Goal: Task Accomplishment & Management: Complete application form

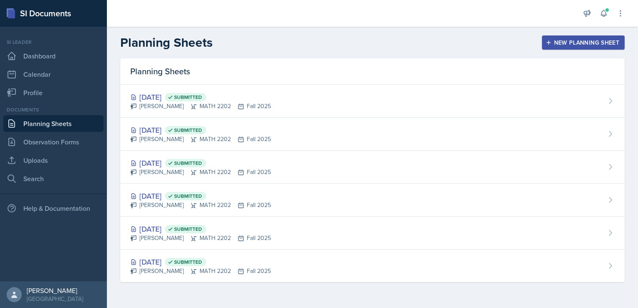
click at [575, 41] on div "New Planning Sheet" at bounding box center [583, 42] width 72 height 7
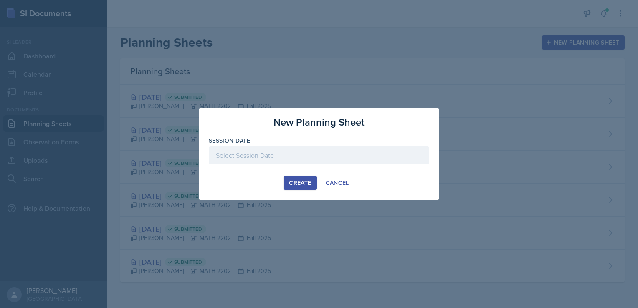
click at [274, 149] on div at bounding box center [319, 156] width 220 height 18
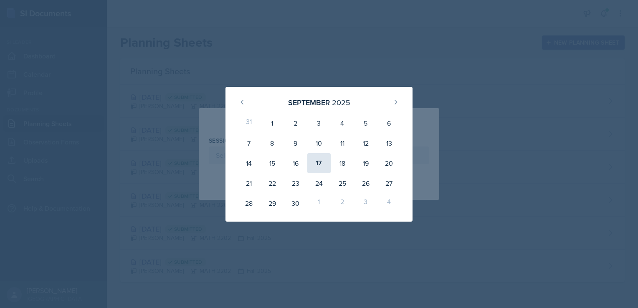
click at [321, 159] on div "17" at bounding box center [318, 163] width 23 height 20
type input "[DATE]"
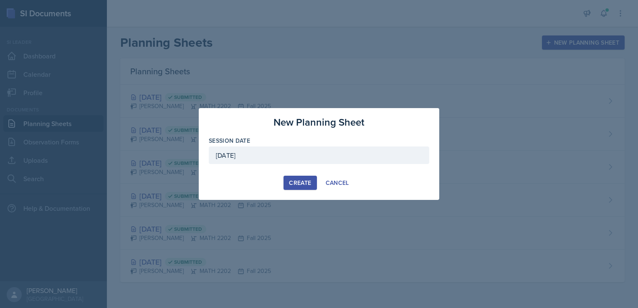
click at [293, 180] on div "Create" at bounding box center [300, 183] width 22 height 7
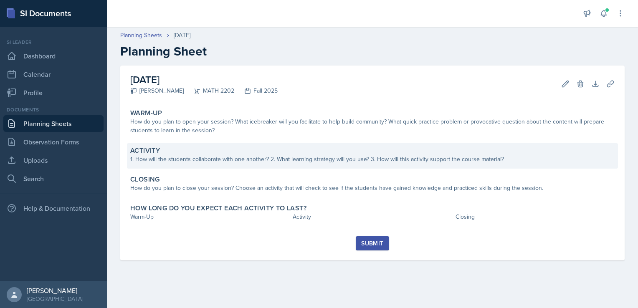
click at [149, 156] on div "1. How will the students collaborate with one another? 2. What learning strateg…" at bounding box center [372, 159] width 484 height 9
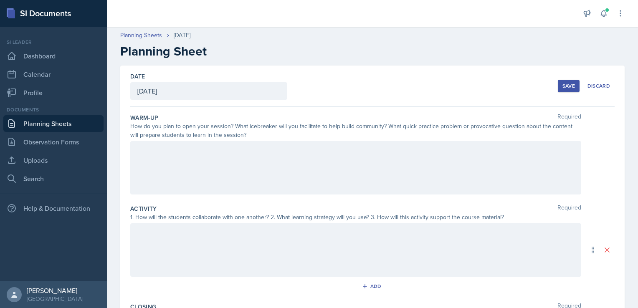
click at [147, 233] on div at bounding box center [355, 249] width 451 height 53
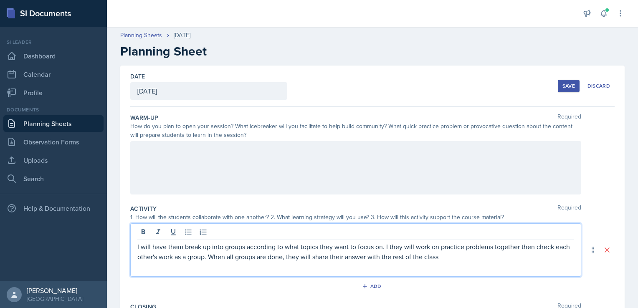
click at [464, 261] on p "I will have them break up into groups according to what topics they want to foc…" at bounding box center [355, 252] width 437 height 20
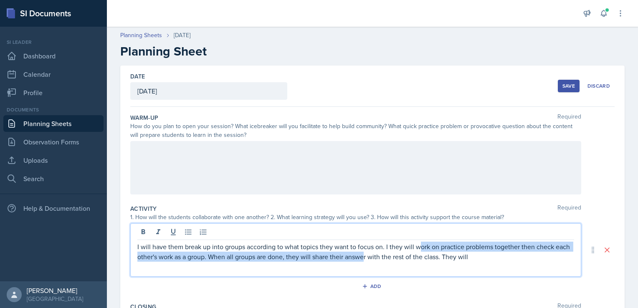
drag, startPoint x: 381, startPoint y: 254, endPoint x: 421, endPoint y: 242, distance: 42.2
click at [421, 242] on p "I will have them break up into groups according to what topics they want to foc…" at bounding box center [355, 252] width 437 height 20
click at [464, 246] on p "I will have them break up into groups according to what topics they want to foc…" at bounding box center [355, 252] width 437 height 20
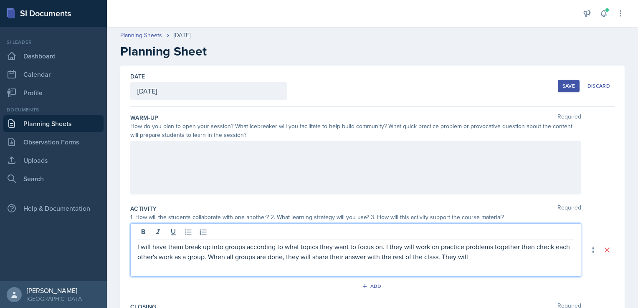
click at [439, 247] on p "I will have them break up into groups according to what topics they want to foc…" at bounding box center [355, 252] width 437 height 20
click at [488, 257] on p "I will have them break up into groups according to what topics they want to foc…" at bounding box center [355, 252] width 437 height 20
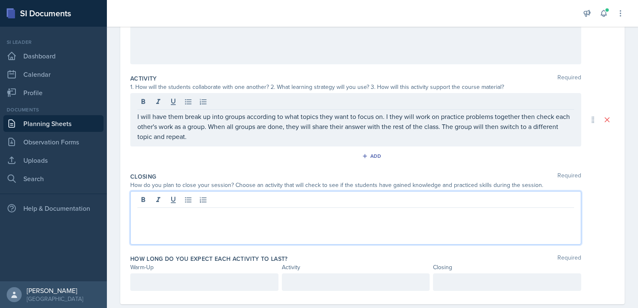
scroll to position [145, 0]
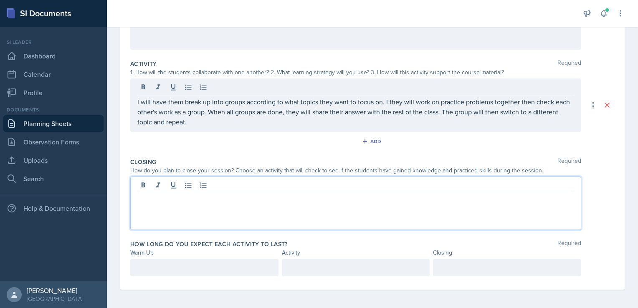
click at [184, 200] on p at bounding box center [355, 200] width 437 height 10
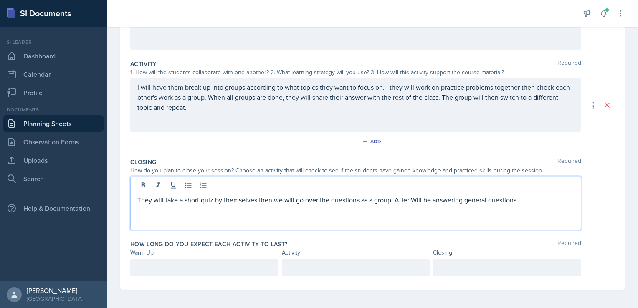
click at [414, 201] on p "They will take a short quiz by themselves then we will go over the questions as…" at bounding box center [355, 200] width 437 height 10
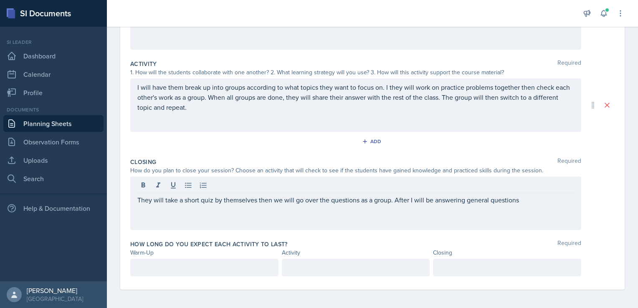
click at [525, 205] on div "They will take a short quiz by themselves then we will go over the questions as…" at bounding box center [355, 203] width 451 height 53
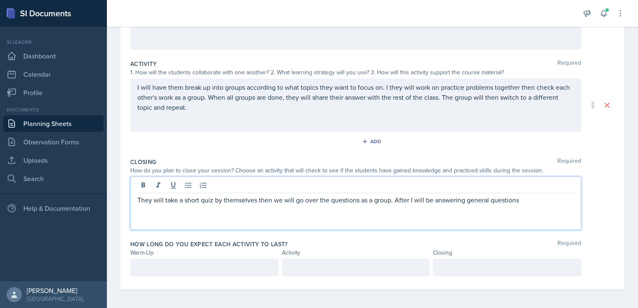
click at [520, 202] on p "They will take a short quiz by themselves then we will go over the questions as…" at bounding box center [355, 200] width 437 height 10
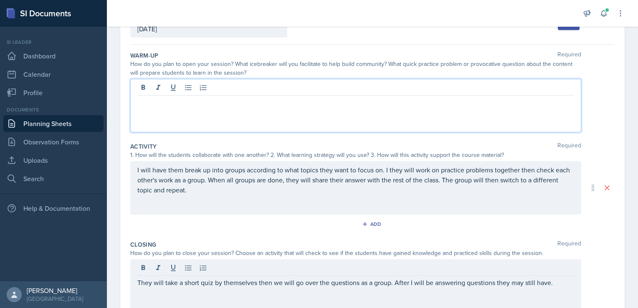
scroll to position [77, 0]
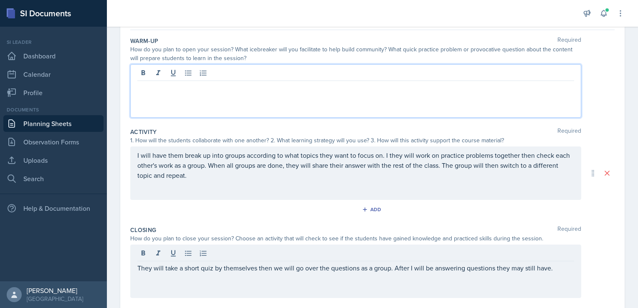
click at [200, 85] on p at bounding box center [355, 88] width 437 height 10
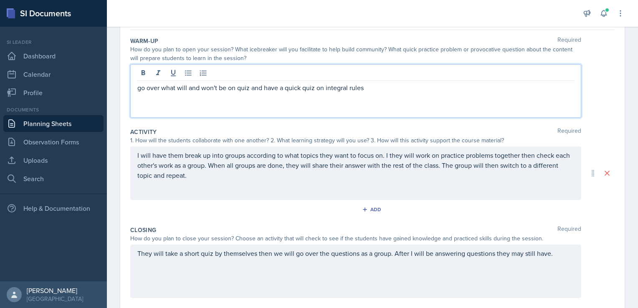
click at [141, 88] on p "go over what will and won't be on quiz and have a quick quiz on integral rules" at bounding box center [355, 88] width 437 height 10
click at [374, 93] on div "Go over what will and won't be on quiz and have a quick quiz on integral rules" at bounding box center [355, 90] width 451 height 53
click at [368, 88] on p "Go over what will and won't be on quiz and have a quick quiz on integral rules" at bounding box center [355, 88] width 437 height 10
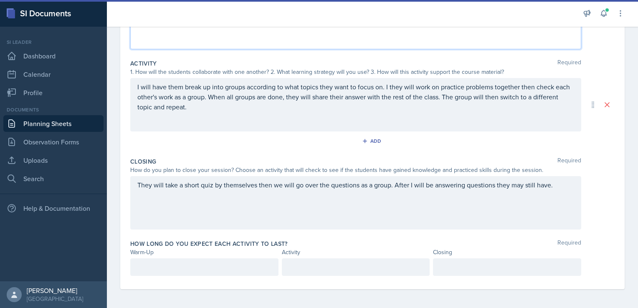
scroll to position [146, 0]
click at [160, 265] on p at bounding box center [204, 267] width 134 height 10
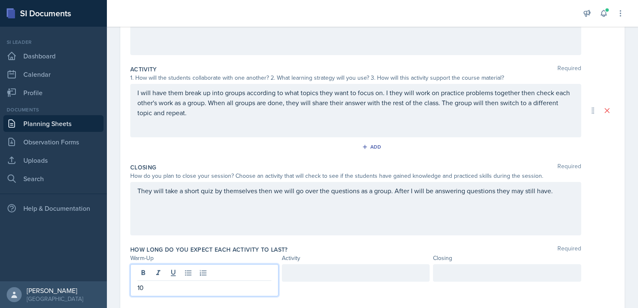
scroll to position [160, 0]
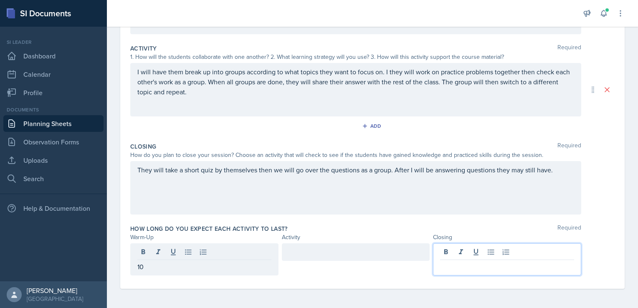
click at [448, 252] on div at bounding box center [507, 259] width 148 height 32
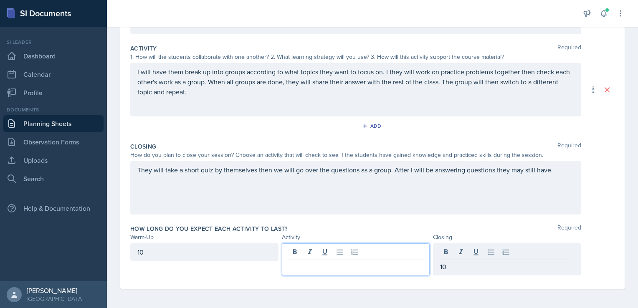
click at [291, 250] on div at bounding box center [356, 259] width 148 height 32
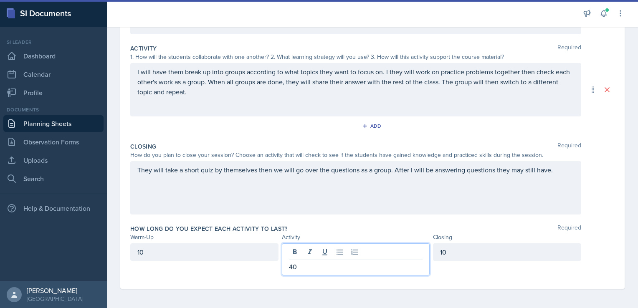
click at [295, 266] on p "40" at bounding box center [356, 267] width 134 height 10
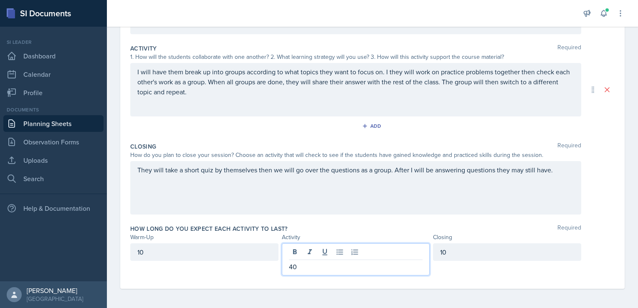
click at [295, 266] on p "40" at bounding box center [356, 267] width 134 height 10
click at [200, 169] on div "They will take a short quiz by themselves then we will go over the questions as…" at bounding box center [355, 187] width 451 height 53
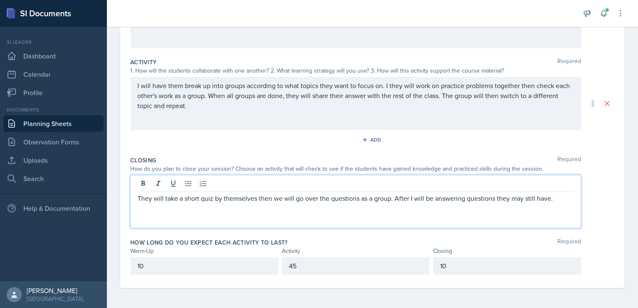
scroll to position [146, 0]
click at [457, 271] on div "10" at bounding box center [507, 267] width 148 height 18
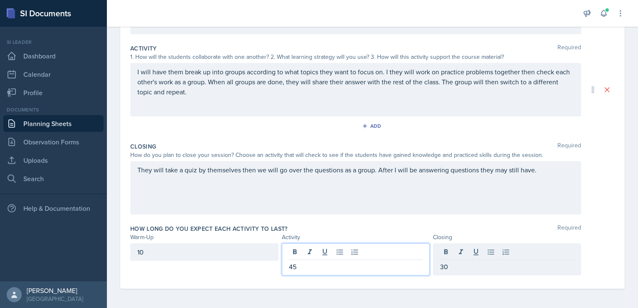
click at [301, 255] on div "45" at bounding box center [356, 259] width 148 height 32
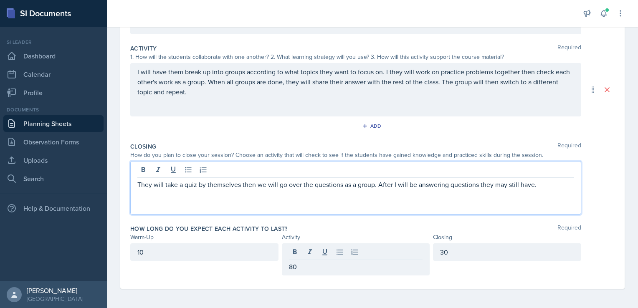
click at [462, 168] on div "They will take a quiz by themselves then we will go over the questions as a gro…" at bounding box center [355, 187] width 451 height 53
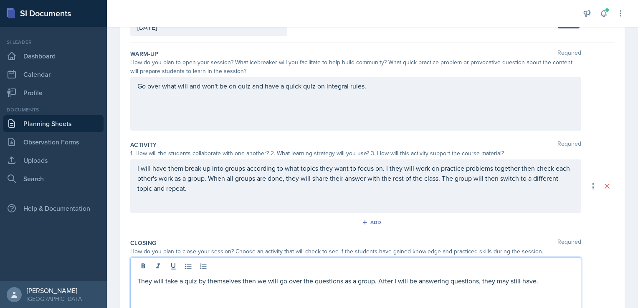
scroll to position [0, 0]
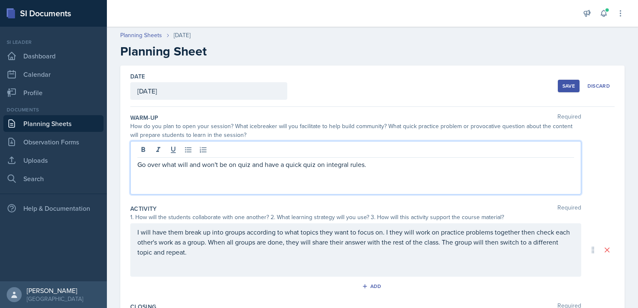
click at [249, 152] on div "Go over what will and won't be on quiz and have a quick quiz on integral rules." at bounding box center [355, 167] width 451 height 53
click at [562, 85] on div "Save" at bounding box center [568, 86] width 13 height 7
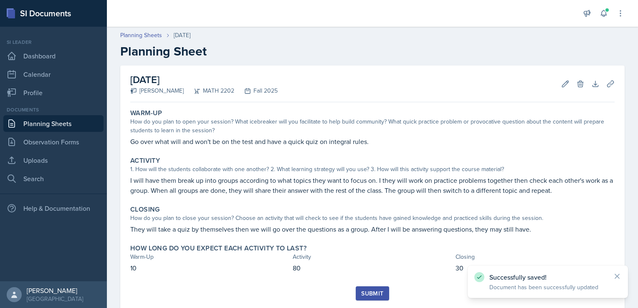
click at [370, 291] on div "Submit" at bounding box center [372, 293] width 22 height 7
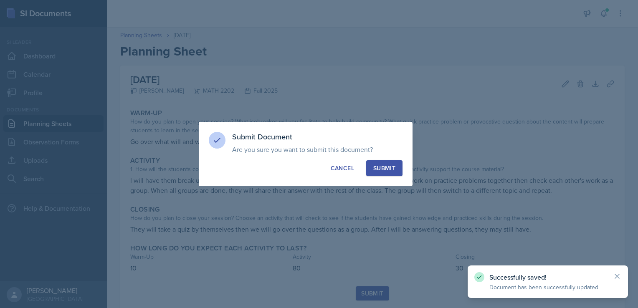
click at [393, 165] on div "Submit" at bounding box center [384, 168] width 22 height 8
